Goal: Task Accomplishment & Management: Use online tool/utility

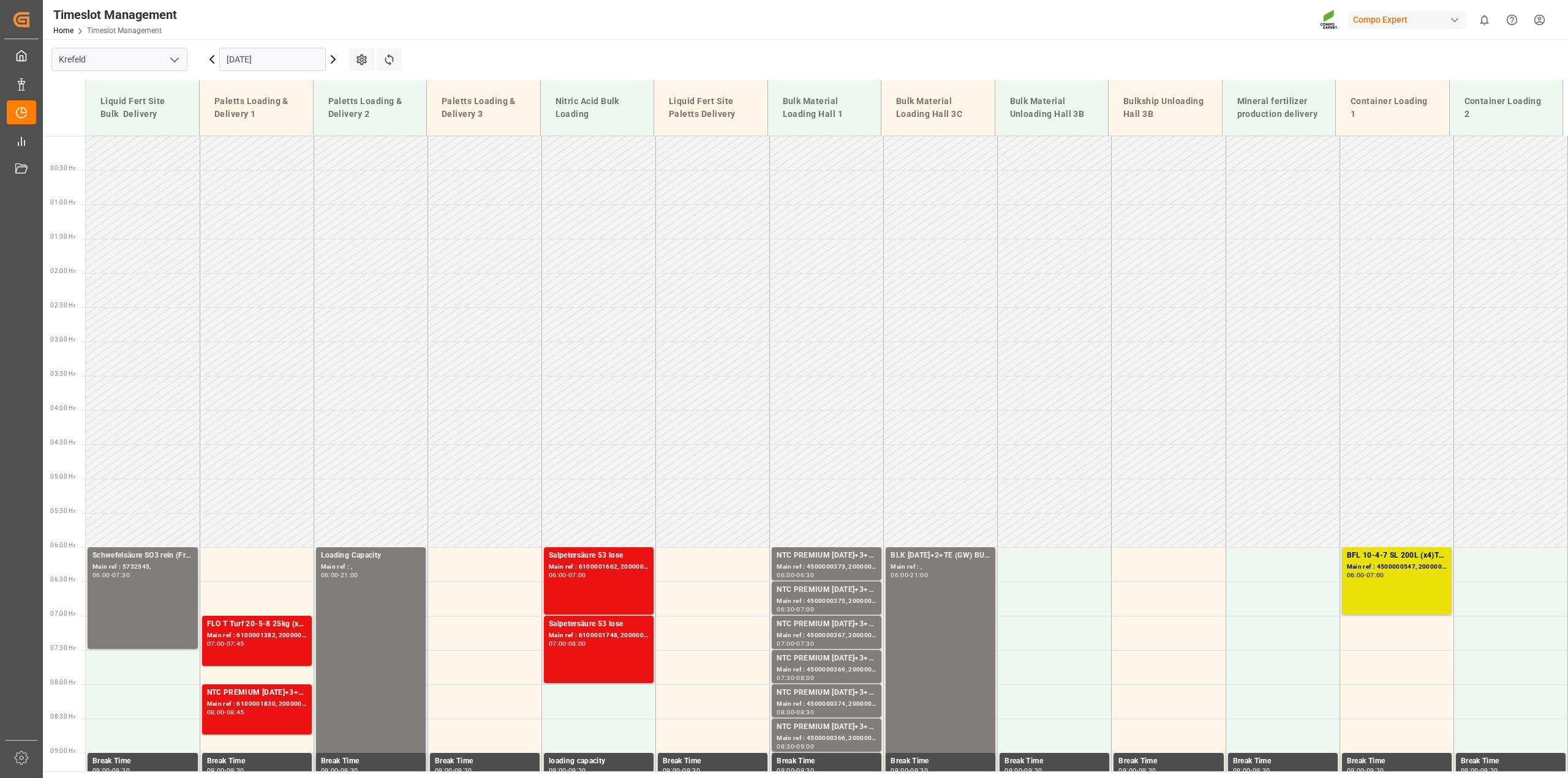
scroll to position [417, 0]
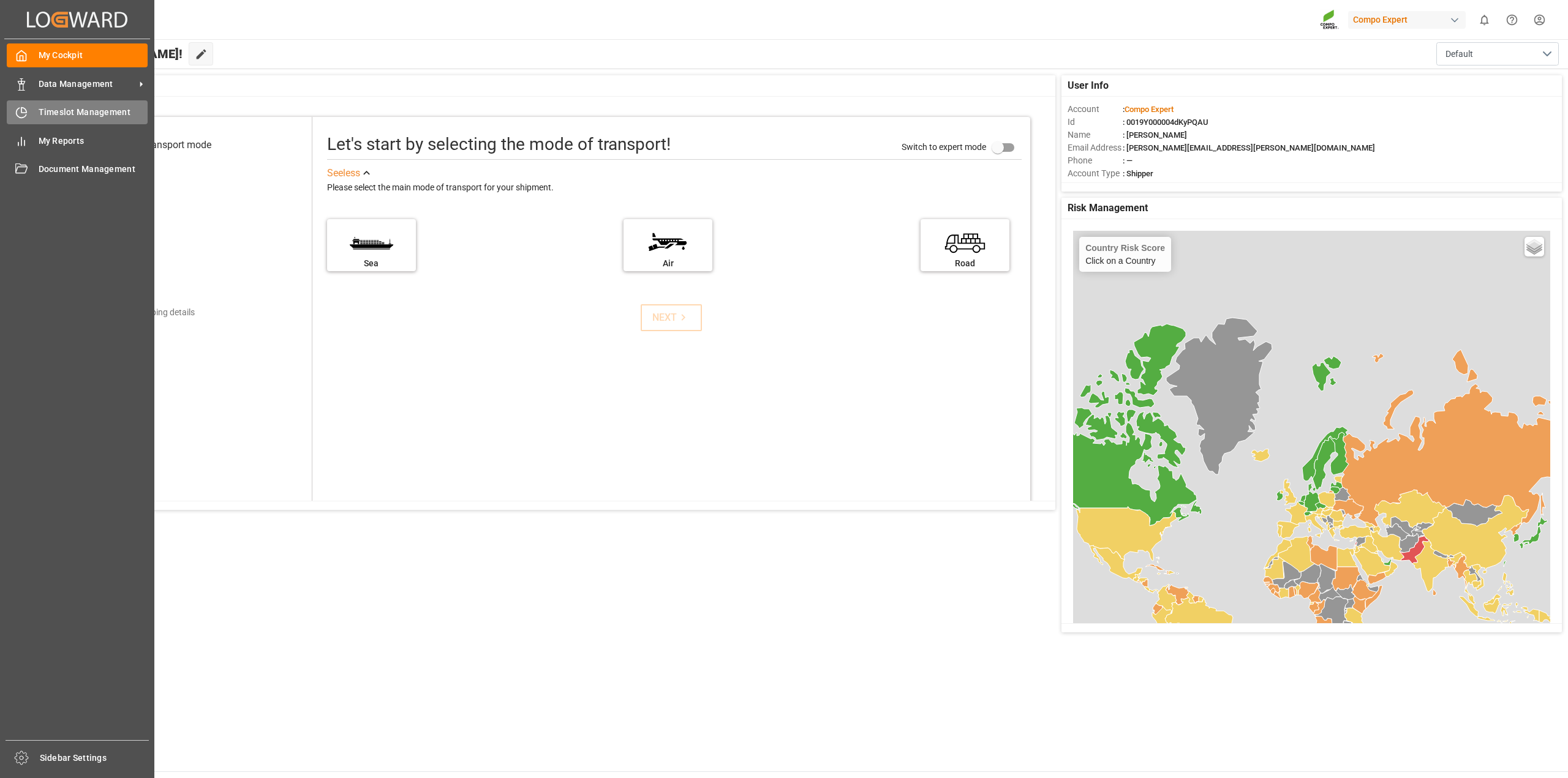
click at [51, 113] on span "Timeslot Management" at bounding box center [93, 112] width 110 height 13
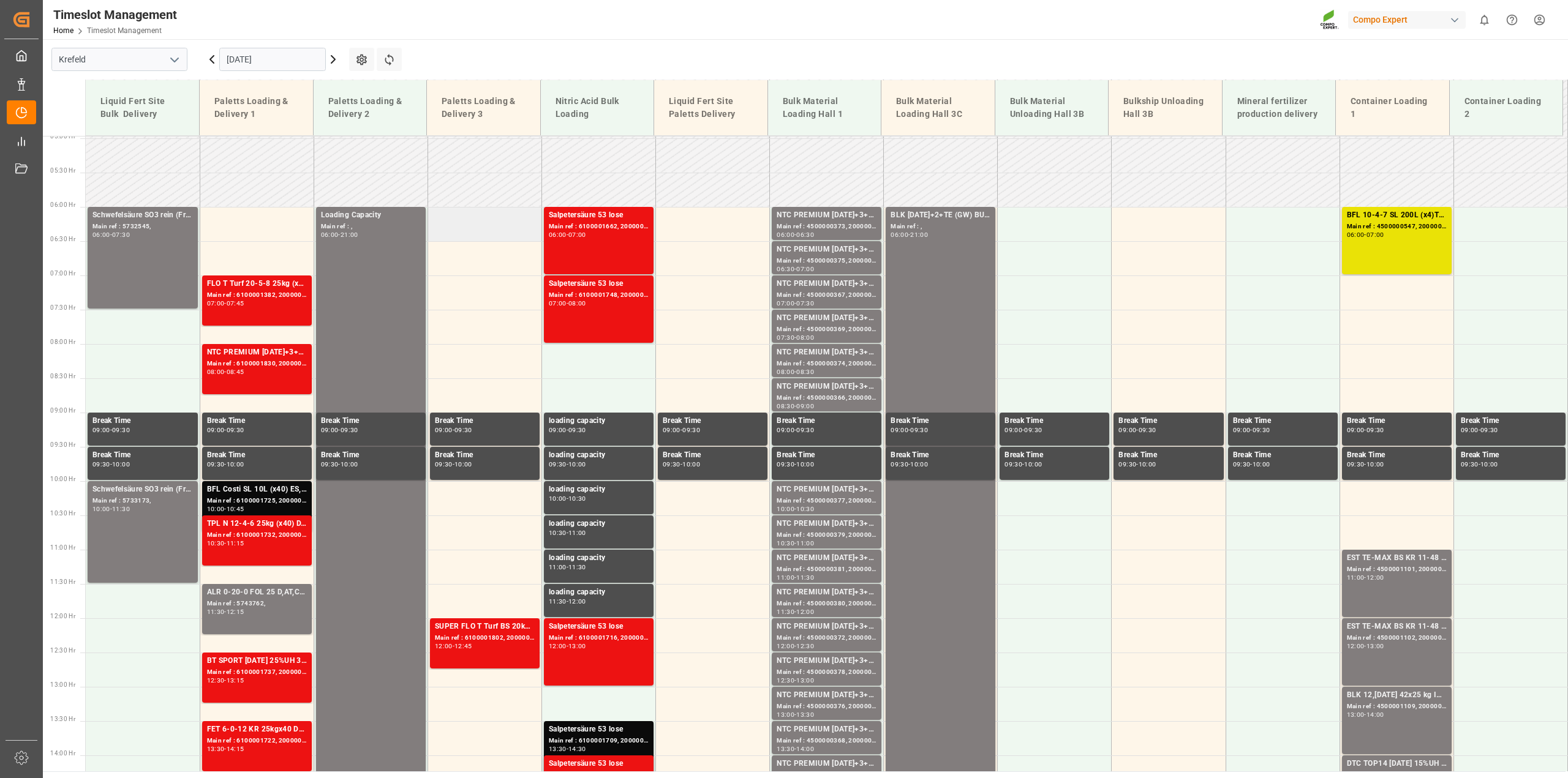
scroll to position [233, 0]
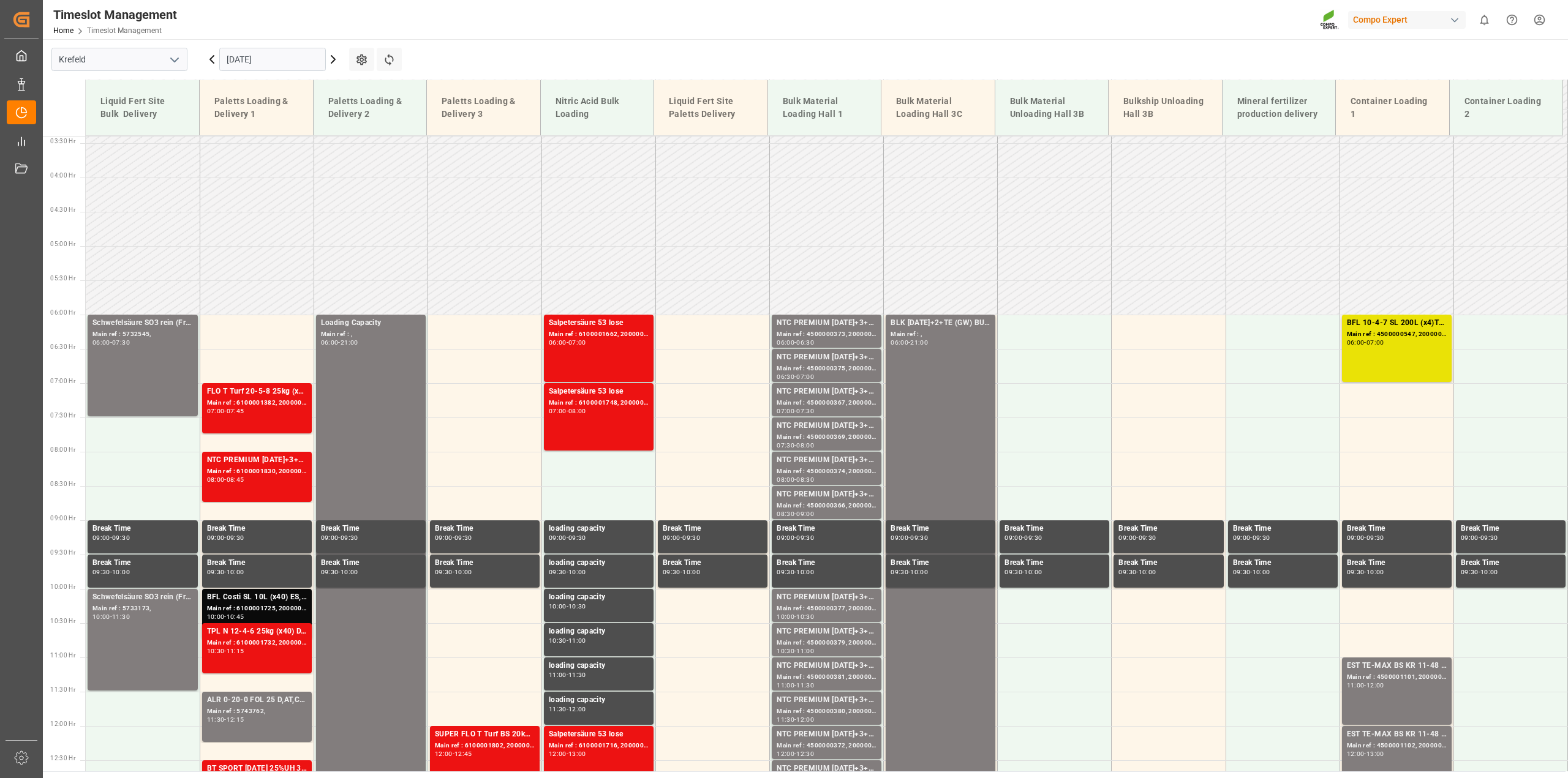
click at [328, 61] on icon at bounding box center [333, 59] width 14 height 14
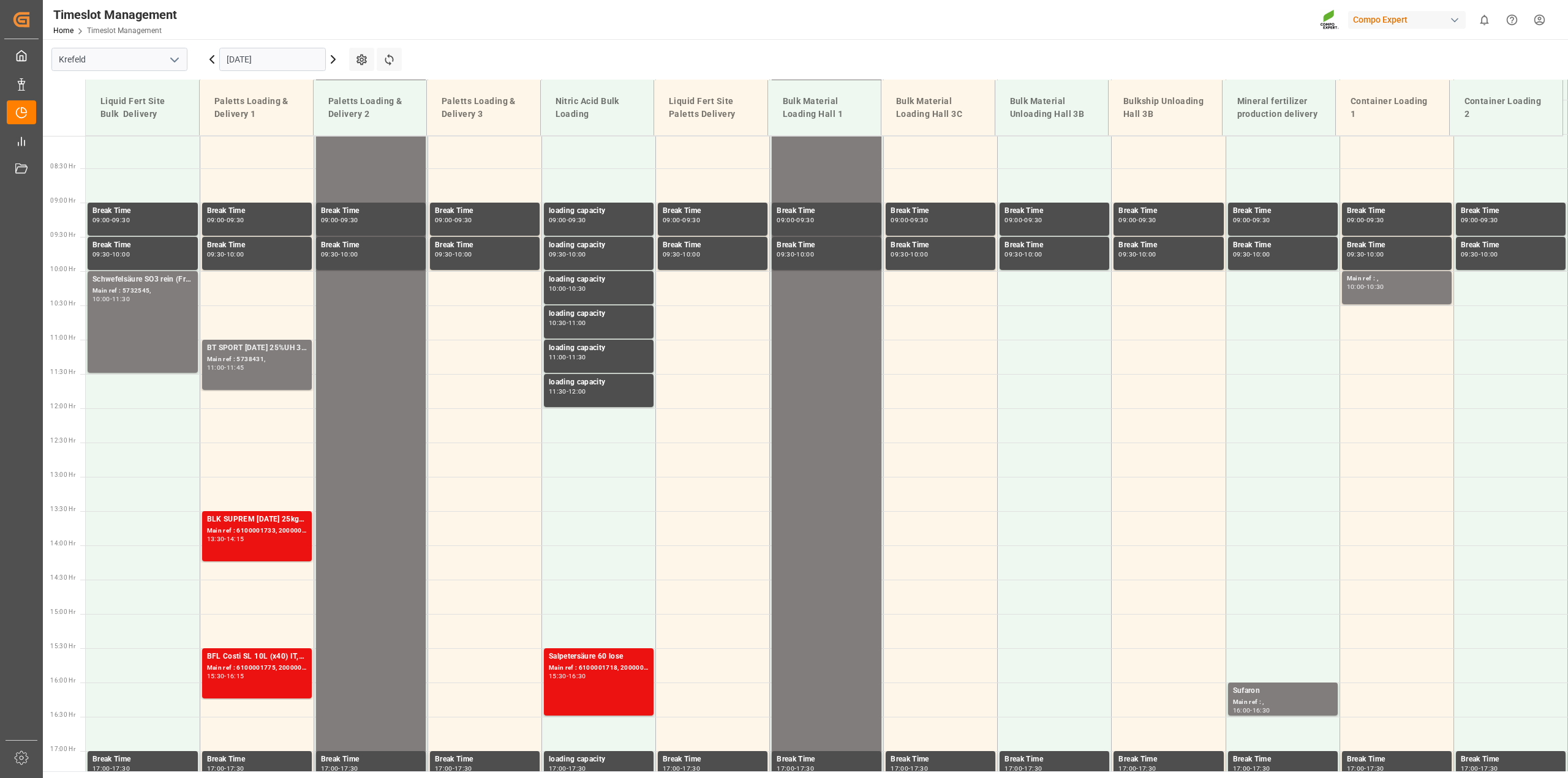
scroll to position [600, 0]
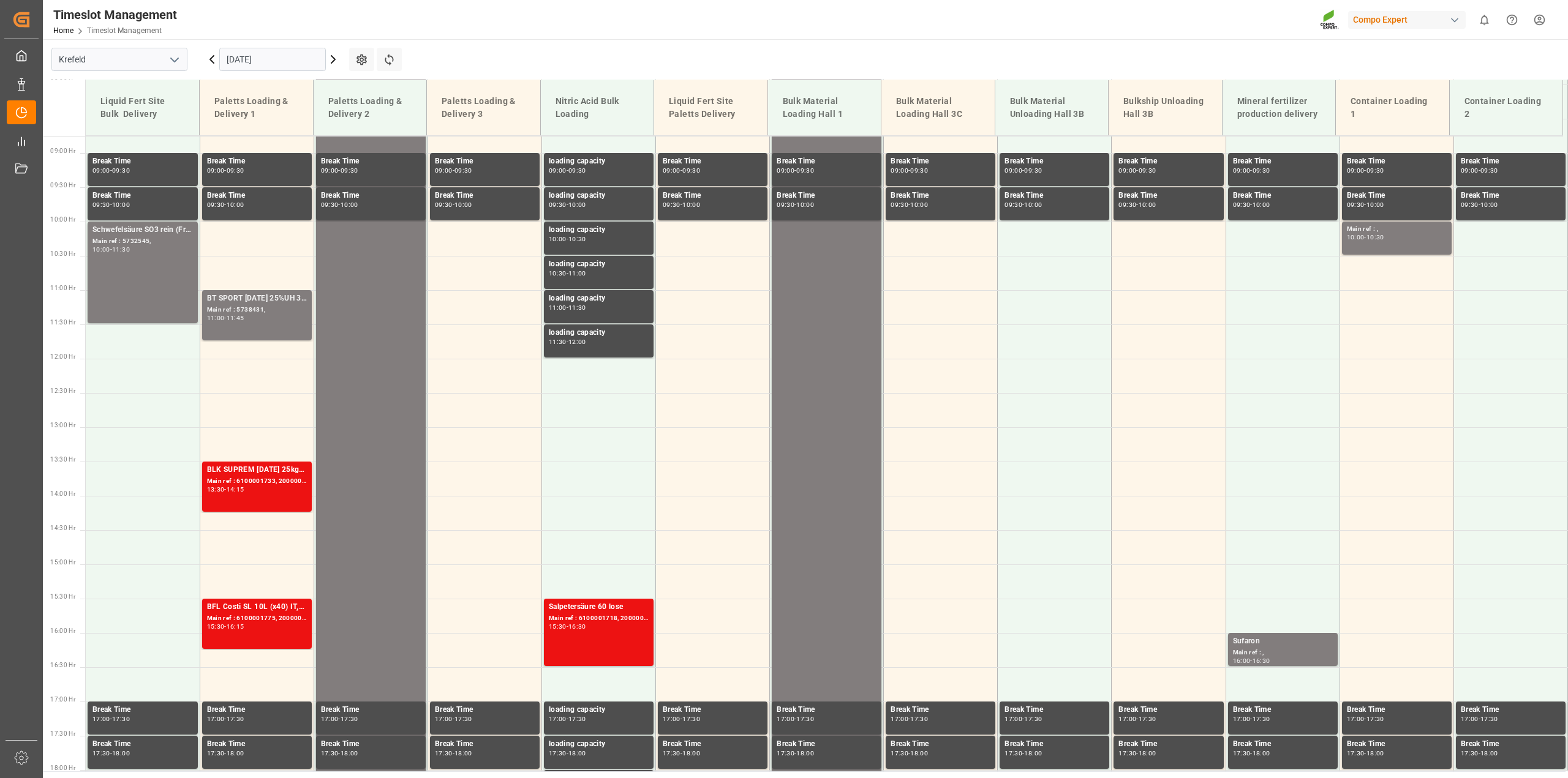
click at [213, 60] on icon at bounding box center [212, 59] width 14 height 14
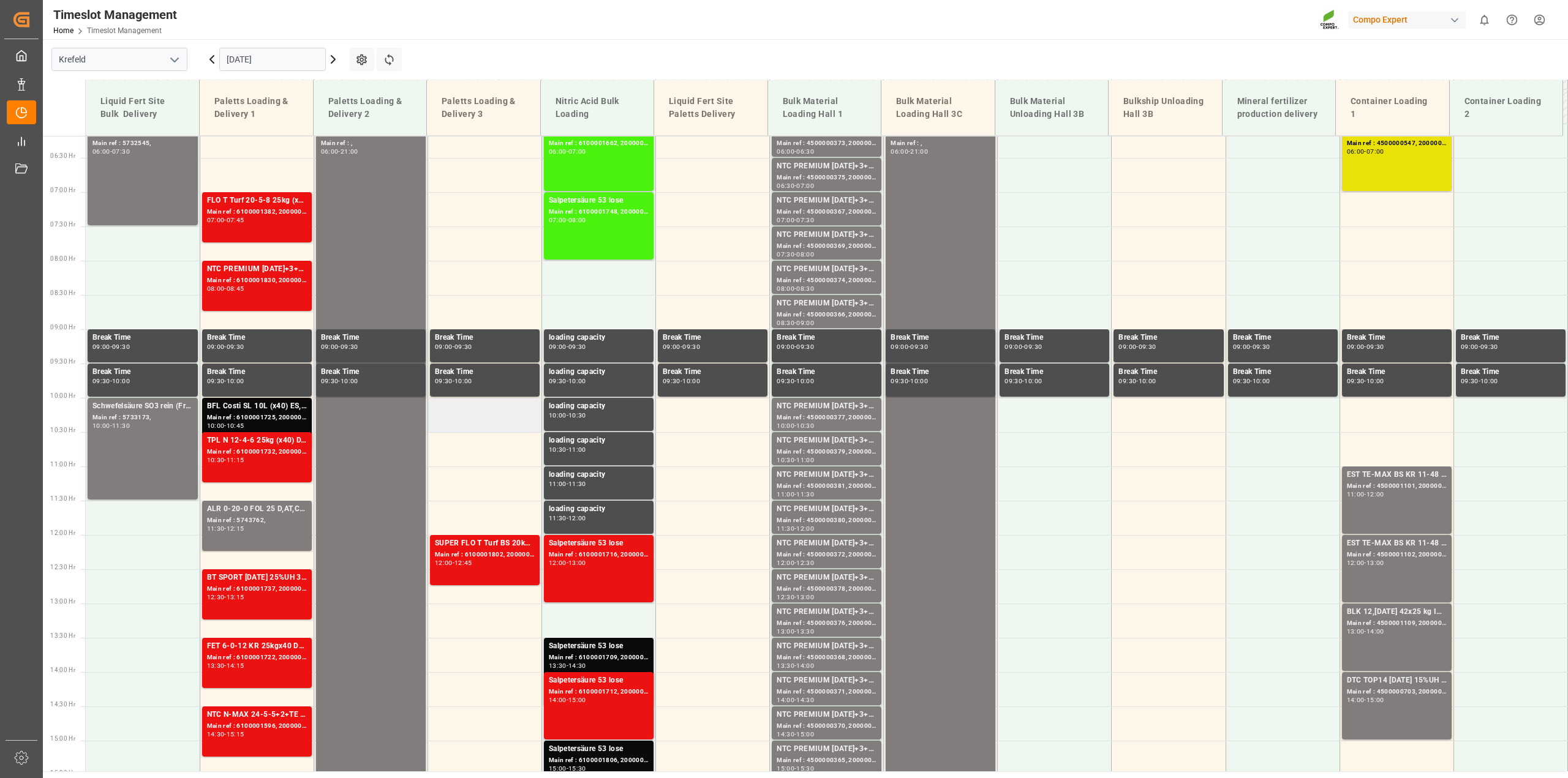
scroll to position [362, 0]
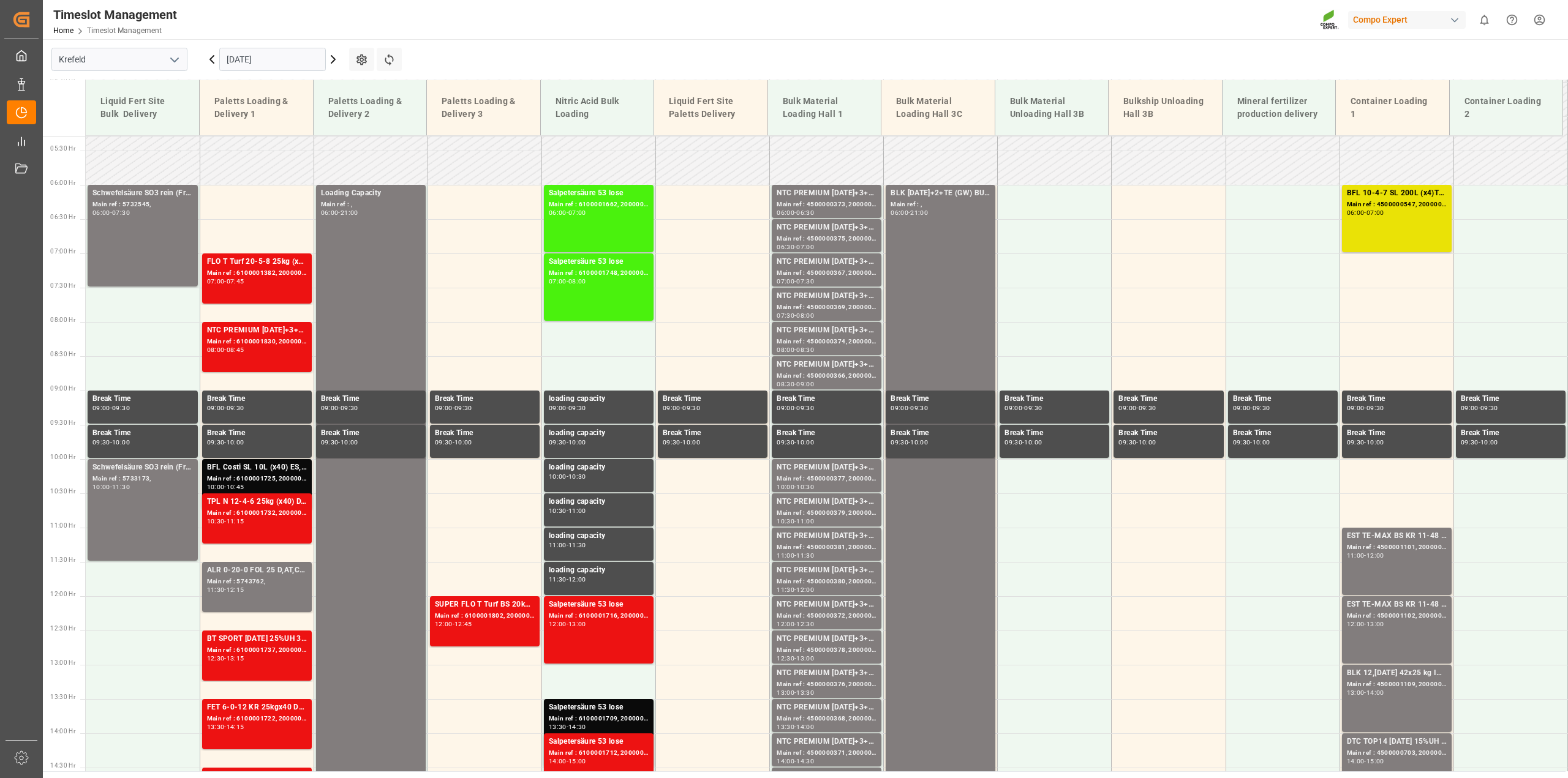
click at [335, 60] on icon at bounding box center [333, 59] width 14 height 14
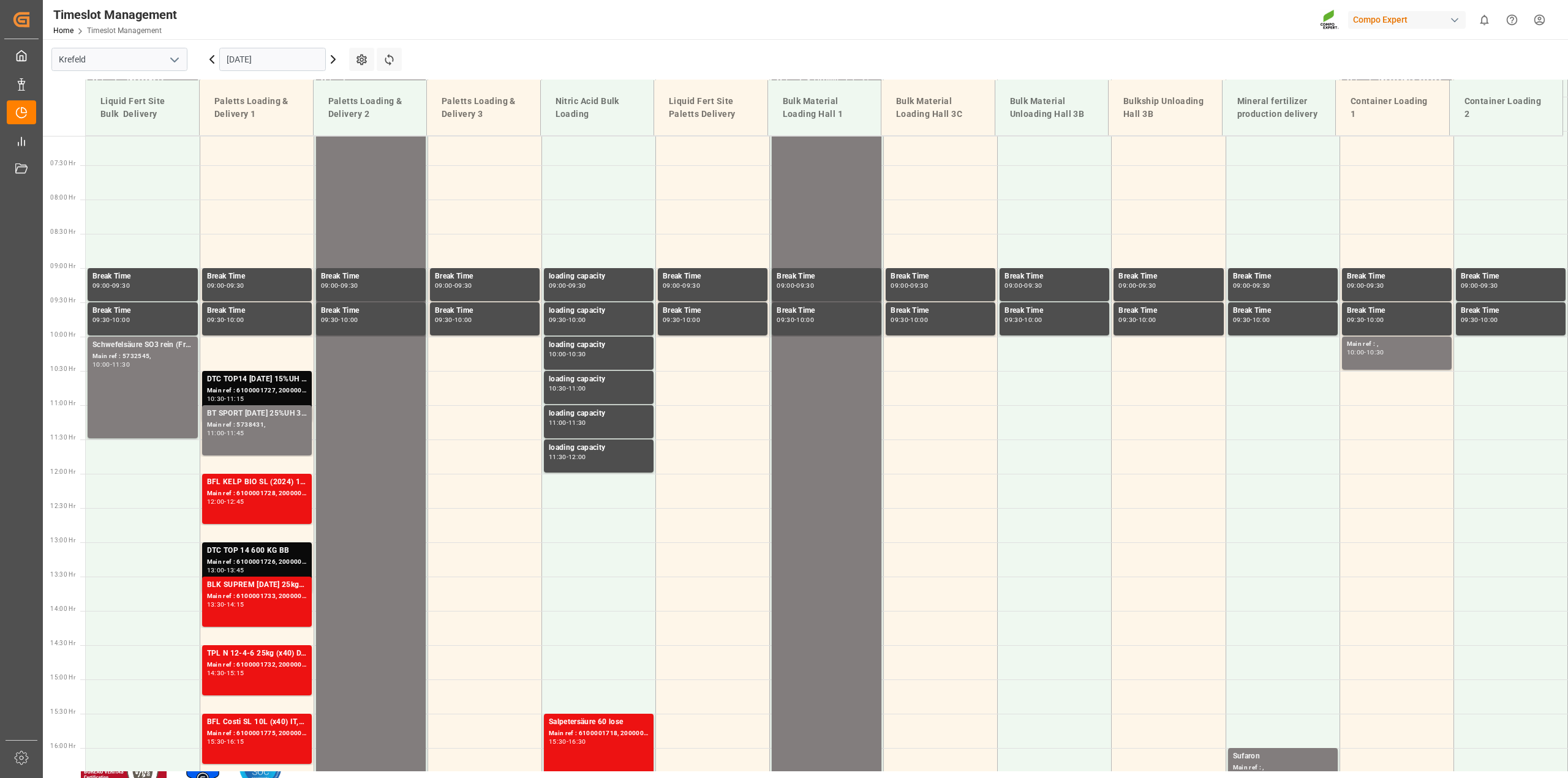
scroll to position [123, 0]
